Goal: Find contact information: Obtain details needed to contact an individual or organization

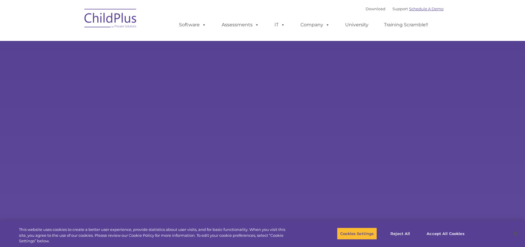
type input ""
select select "MEDIUM"
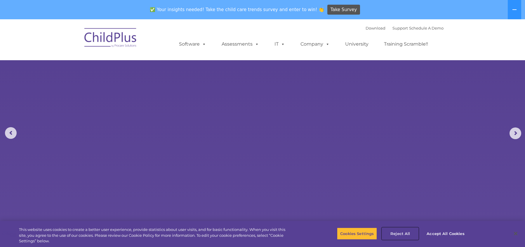
click at [393, 232] on button "Reject All" at bounding box center [400, 233] width 37 height 12
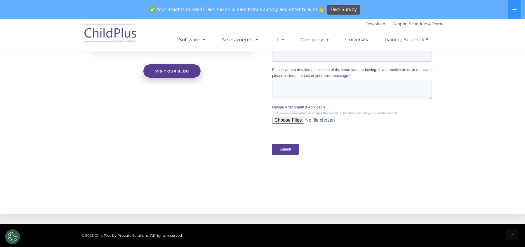
scroll to position [620, 0]
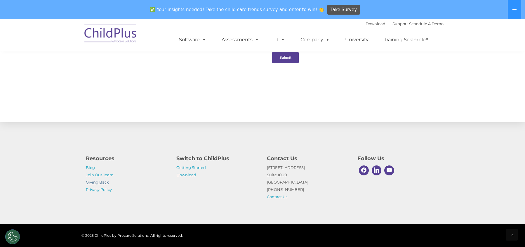
click at [97, 183] on link "Giving Back" at bounding box center [97, 182] width 23 height 5
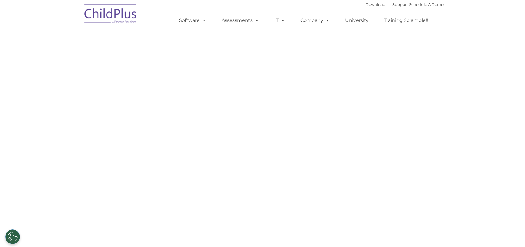
select select "MEDIUM"
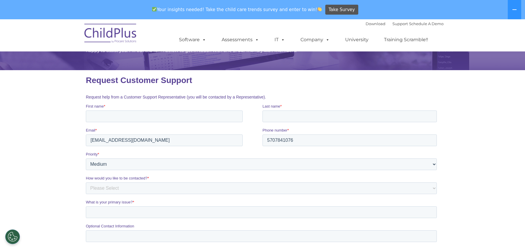
scroll to position [58, 0]
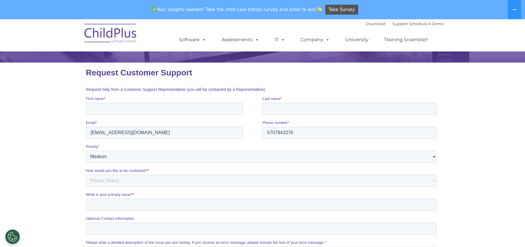
click at [222, 151] on div "Priority * Please Select Low Medium High" at bounding box center [263, 153] width 354 height 19
click at [219, 155] on select "Please Select Low Medium High" at bounding box center [261, 157] width 351 height 12
click at [55, 160] on section "CONTACT US Whether you want a personalized demo of the software, looking for an…" at bounding box center [262, 149] width 525 height 377
click at [117, 179] on select "Please Select Phone Email" at bounding box center [261, 181] width 351 height 12
select select "Email"
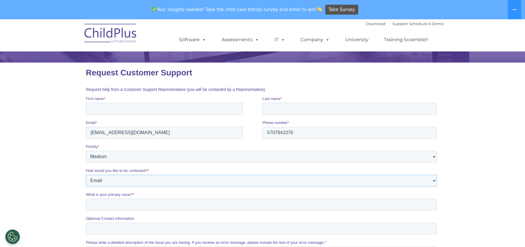
click at [86, 175] on select "Please Select Phone Email" at bounding box center [261, 181] width 351 height 12
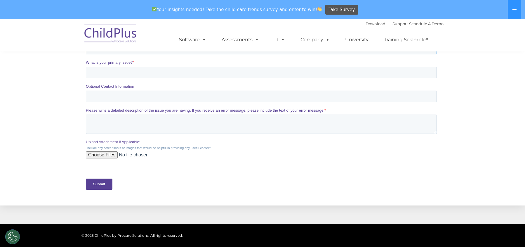
scroll to position [191, 0]
